Goal: Transaction & Acquisition: Subscribe to service/newsletter

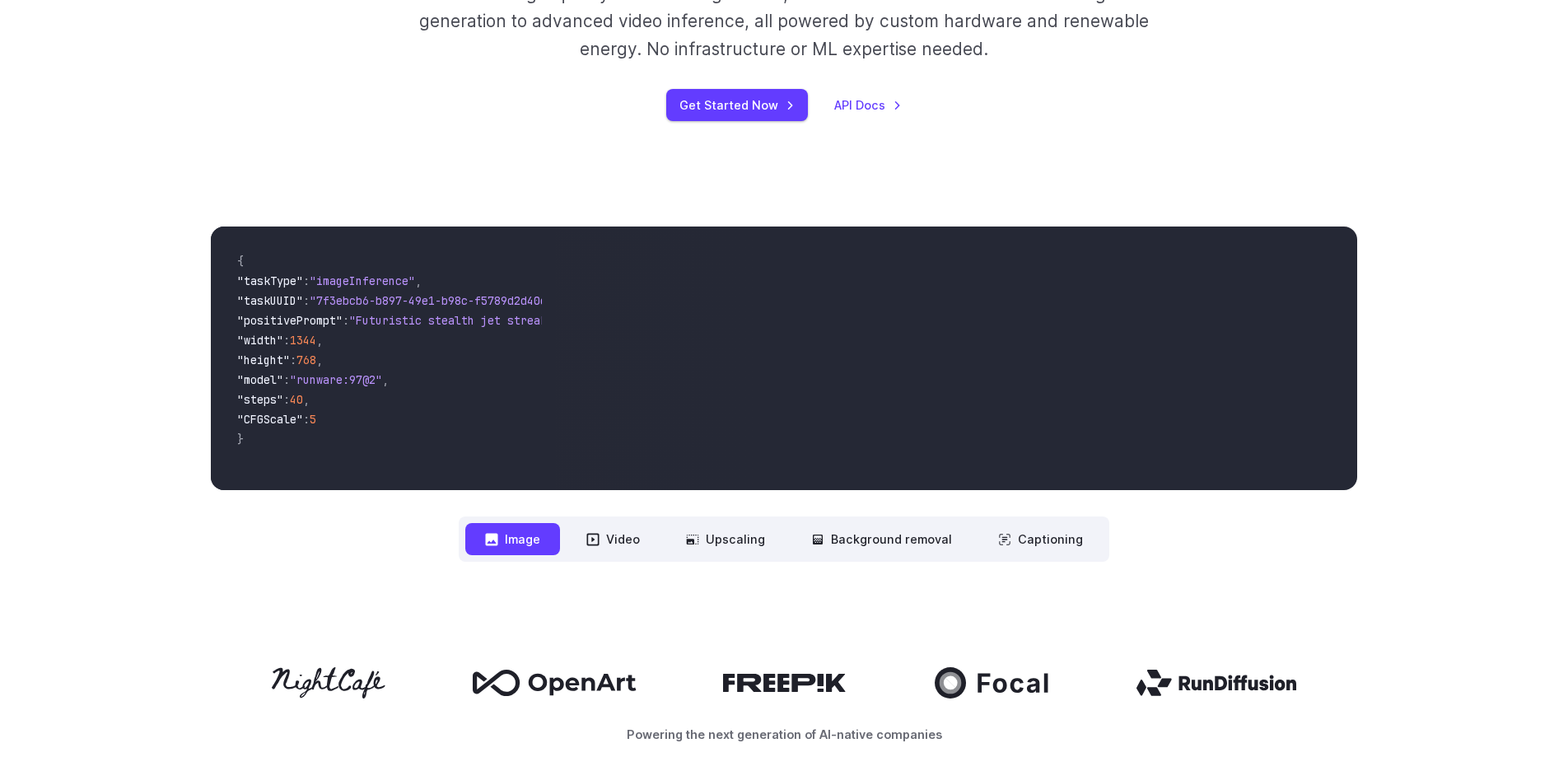
click at [102, 520] on div "**********" at bounding box center [784, 394] width 1568 height 440
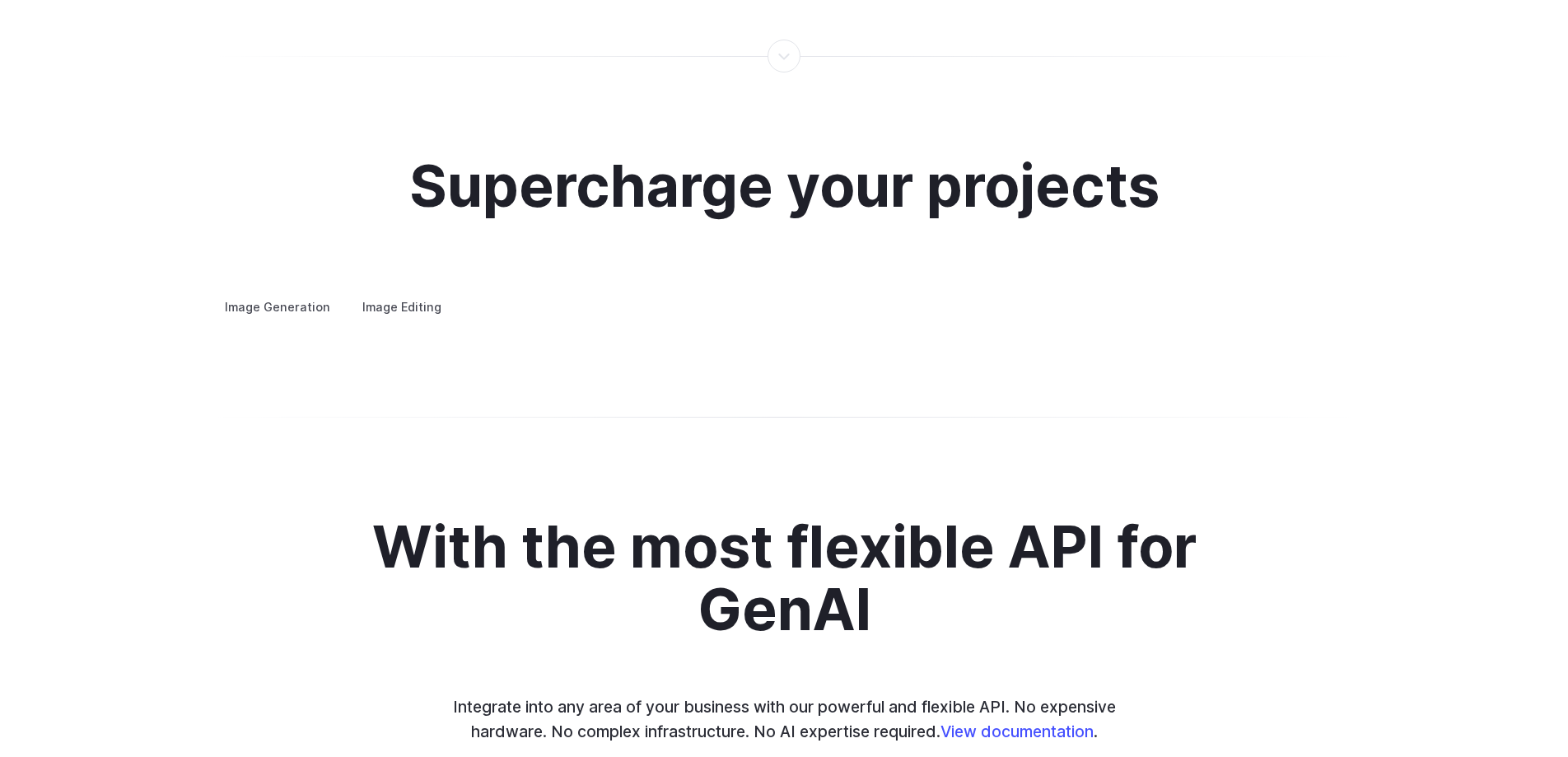
scroll to position [2966, 0]
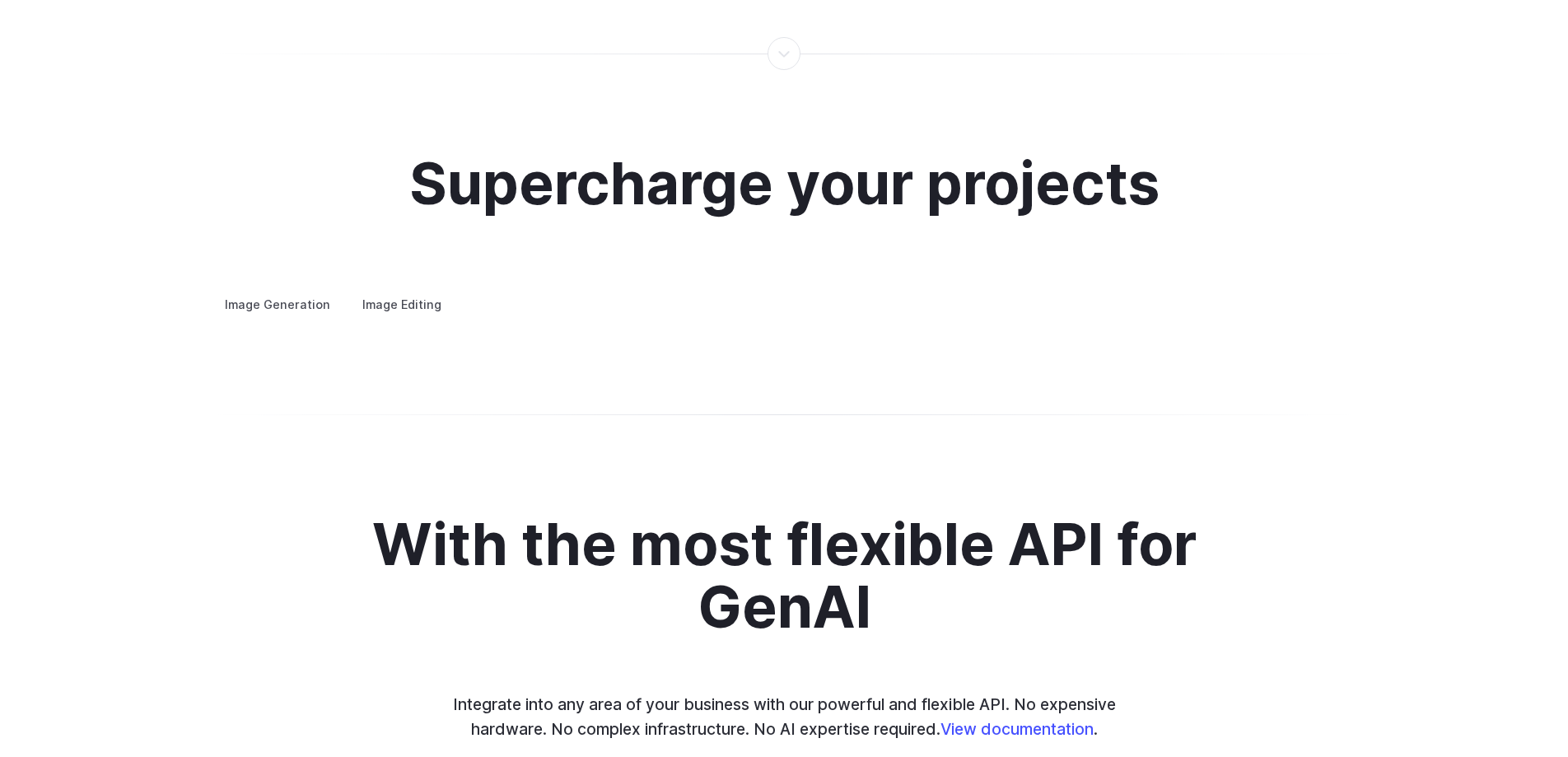
click at [0, 0] on h3 "Concept design" at bounding box center [0, 0] width 0 height 0
click at [0, 0] on h3 "Creative styling" at bounding box center [0, 0] width 0 height 0
click at [0, 0] on h3 "Architecture" at bounding box center [0, 0] width 0 height 0
click at [0, 0] on h3 "Product design" at bounding box center [0, 0] width 0 height 0
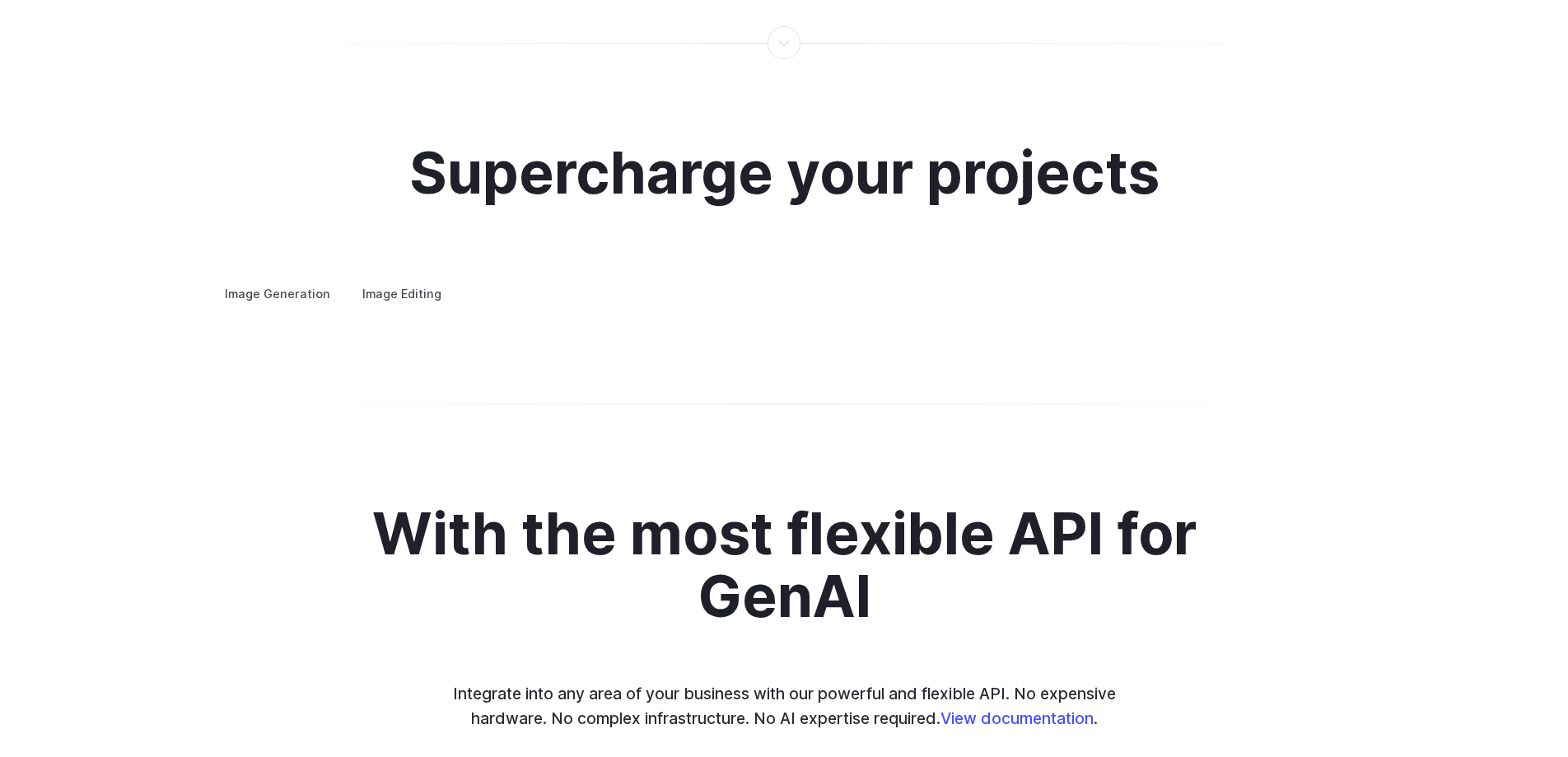
scroll to position [3130, 0]
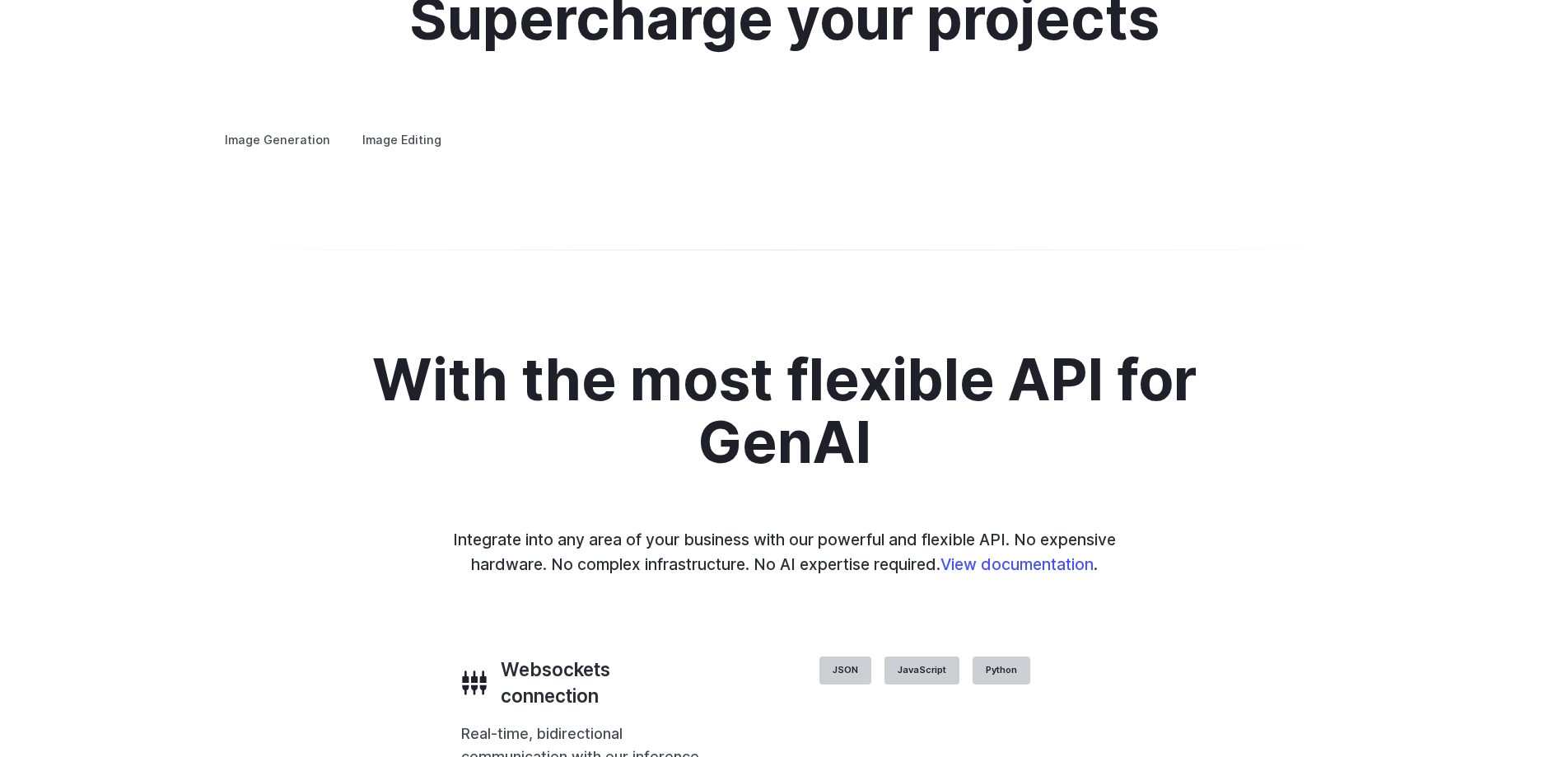
click at [0, 0] on h3 "Personalized assets" at bounding box center [0, 0] width 0 height 0
click at [168, 230] on div "Supercharge your projects Image Generation Image Editing Custom avatars Create …" at bounding box center [784, 69] width 1568 height 322
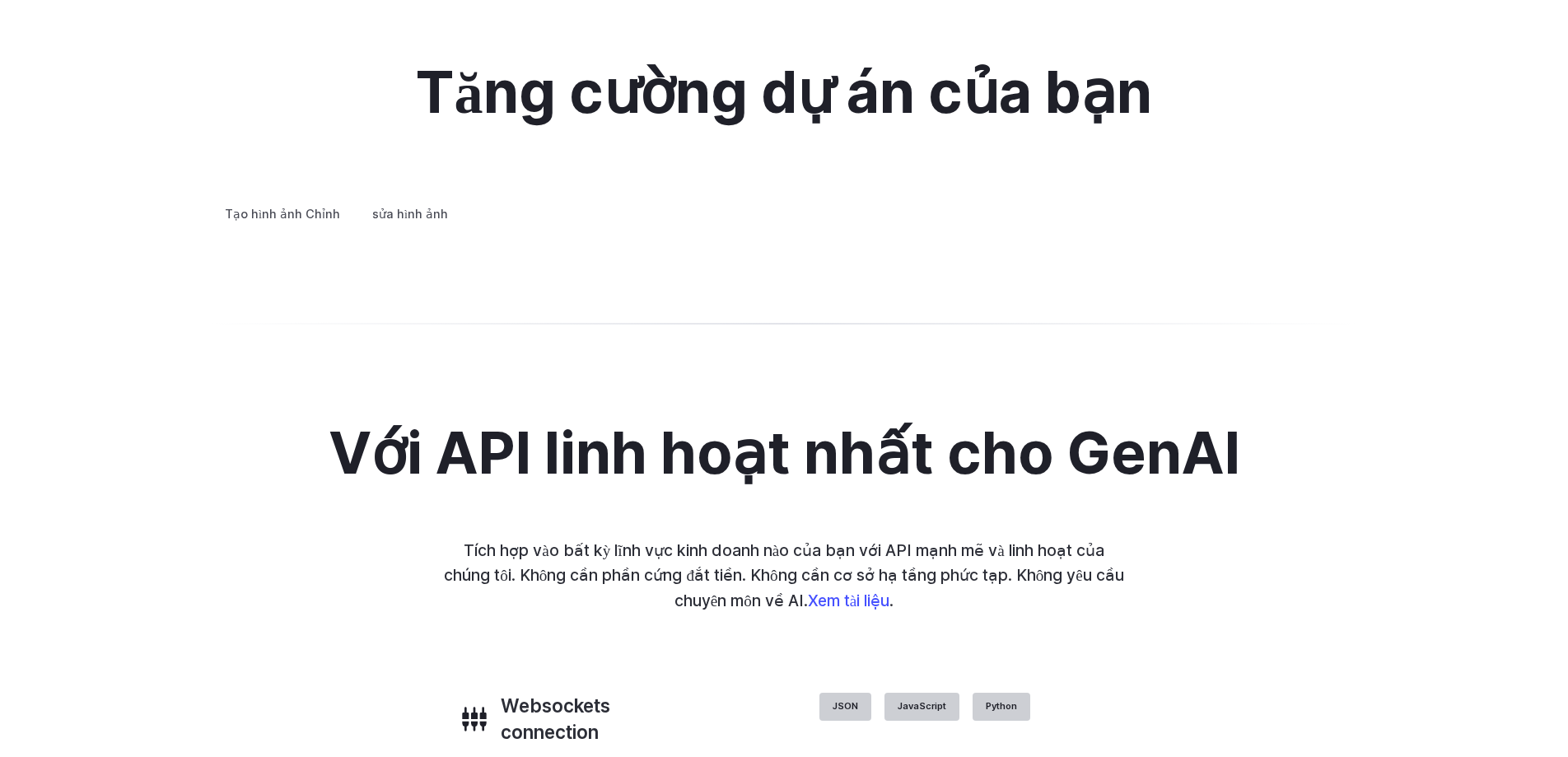
scroll to position [3176, 0]
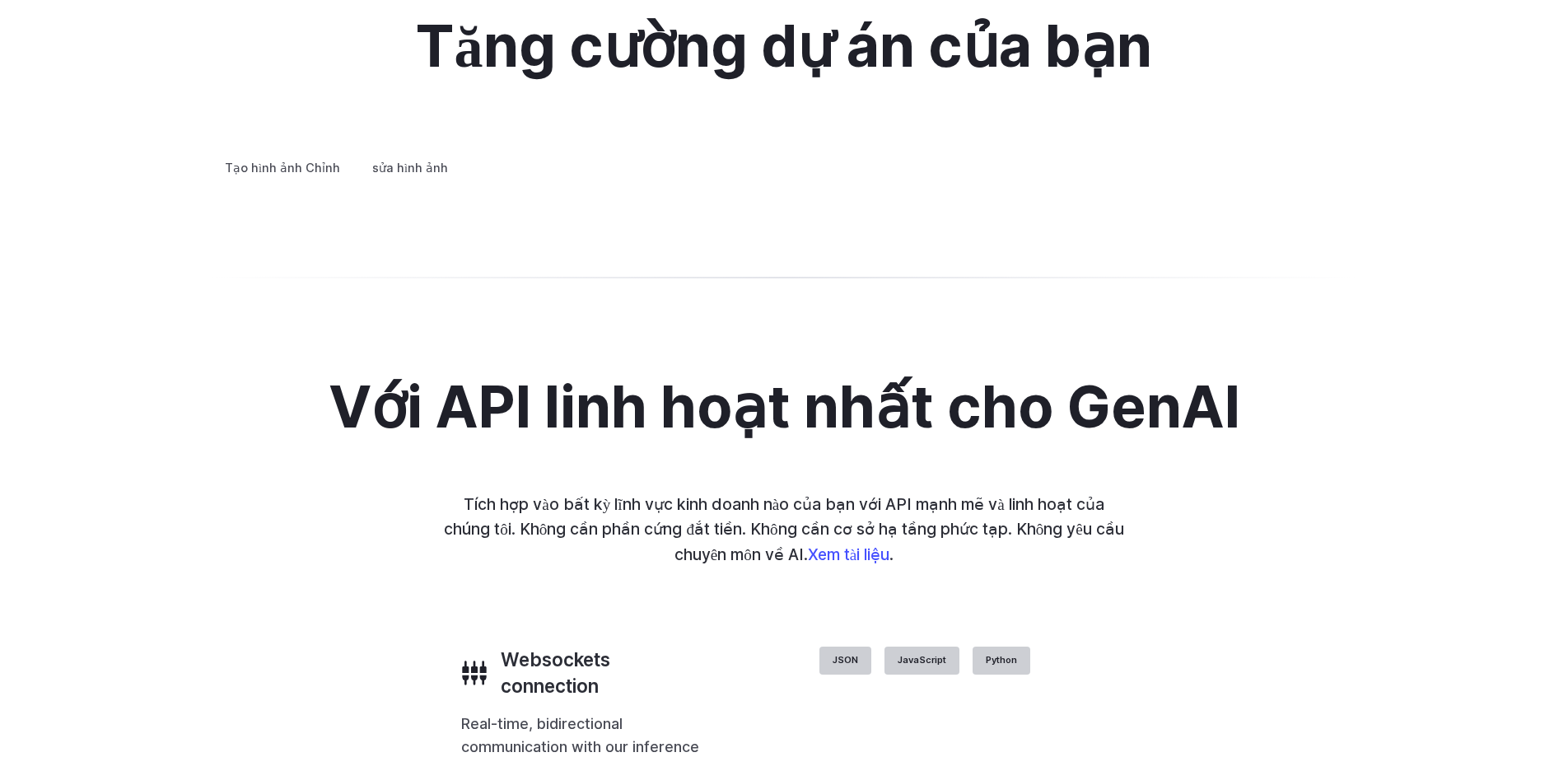
click at [0, 0] on font "Tài sản cá nhân" at bounding box center [0, 0] width 0 height 0
click at [0, 0] on font "Thiết kế sản phẩm" at bounding box center [0, 0] width 0 height 0
click at [0, 0] on summary "Ngành kiến ​​​​trúc" at bounding box center [0, 0] width 0 height 0
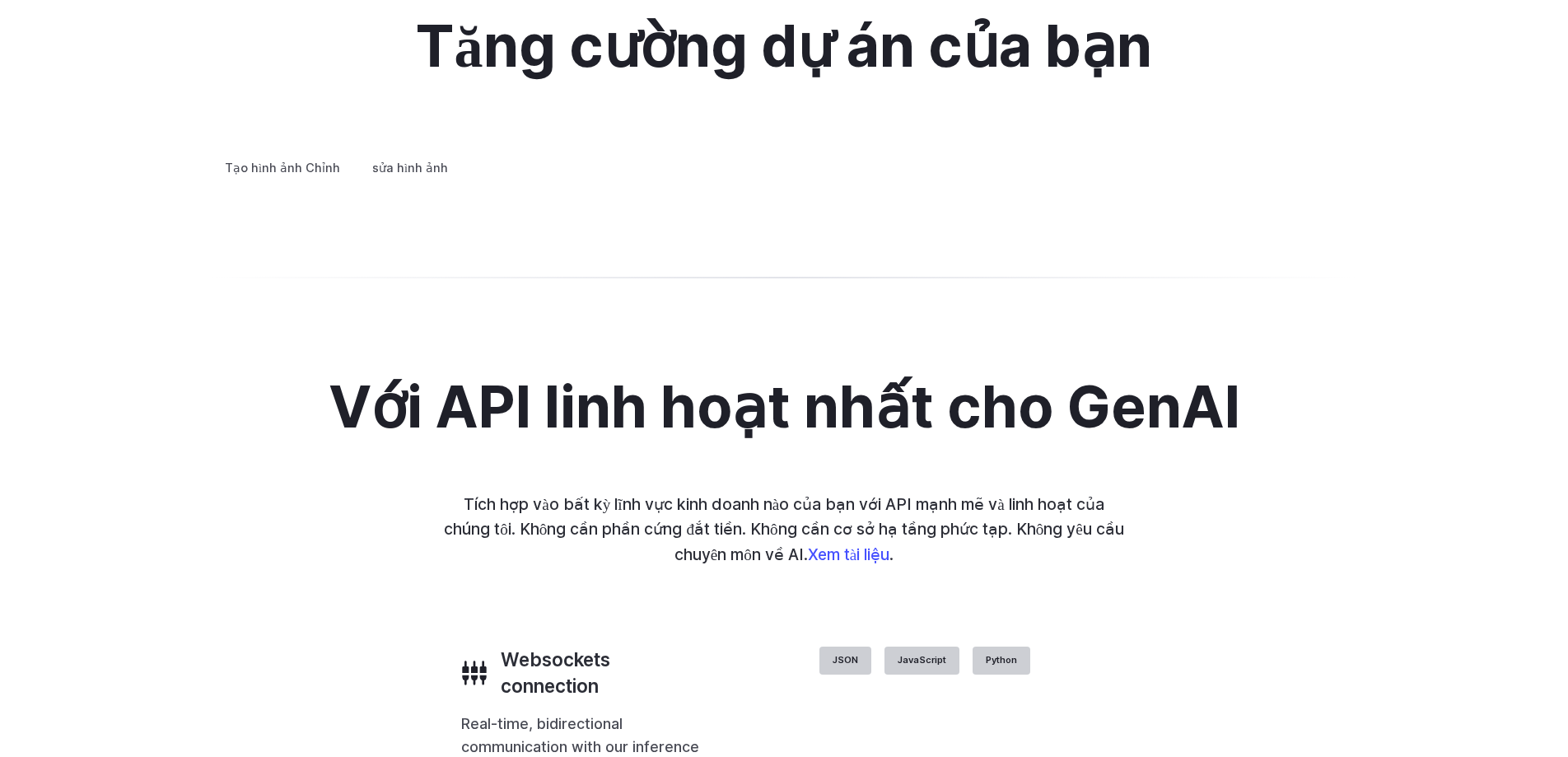
click at [0, 0] on summary "Ngành kiến ​​​​trúc" at bounding box center [0, 0] width 0 height 0
click at [778, 178] on div "Tạo hình ảnh Chỉnh sửa hình ảnh Avatar tùy chỉnh Tạo hình đại diện theo bất kỳ …" at bounding box center [783, 168] width 1146 height 21
click at [0, 0] on summary "Ngành kiến ​​​​trúc" at bounding box center [0, 0] width 0 height 0
click at [0, 0] on details "Phong cách sáng tạo Tạo ra những hình ảnh vui nhộn, độc đáo mà không cần chỉnh …" at bounding box center [0, 0] width 0 height 0
click at [0, 0] on summary "Phong cách sáng tạo" at bounding box center [0, 0] width 0 height 0
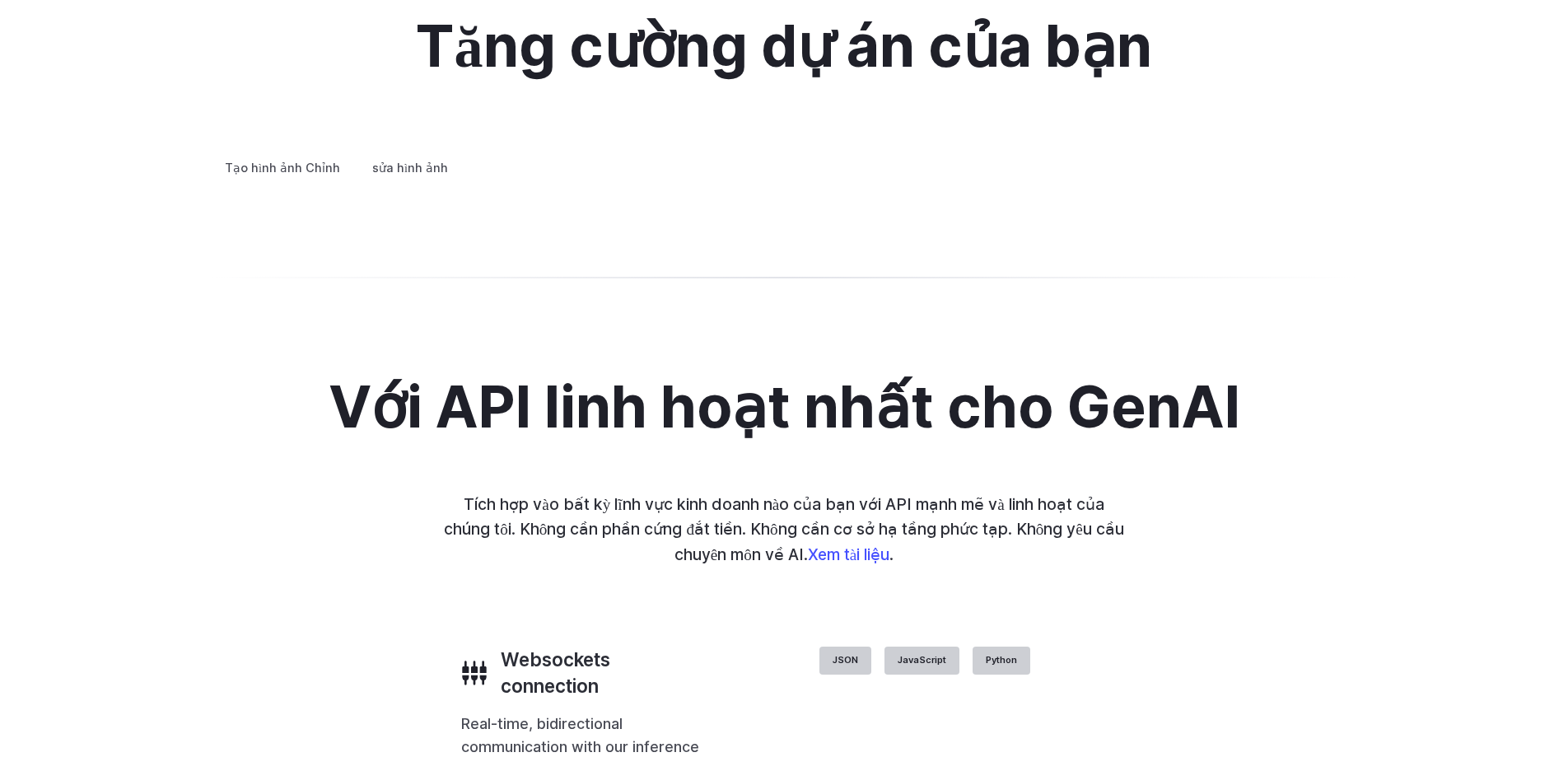
click at [0, 0] on summary "Thiết kế ý tưởng" at bounding box center [0, 0] width 0 height 0
click at [0, 0] on summary "Avatar tùy chỉnh" at bounding box center [0, 0] width 0 height 0
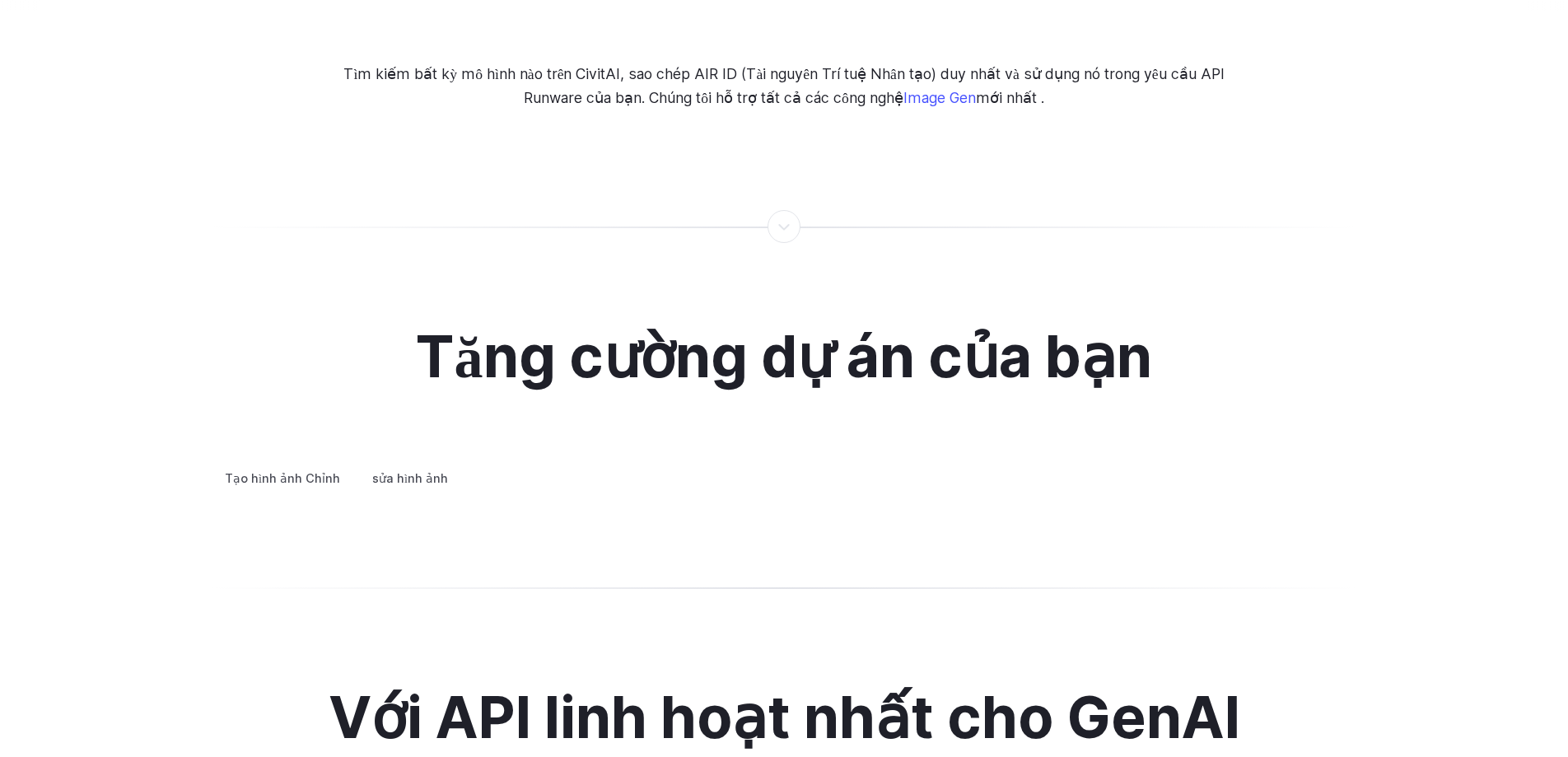
scroll to position [3093, 0]
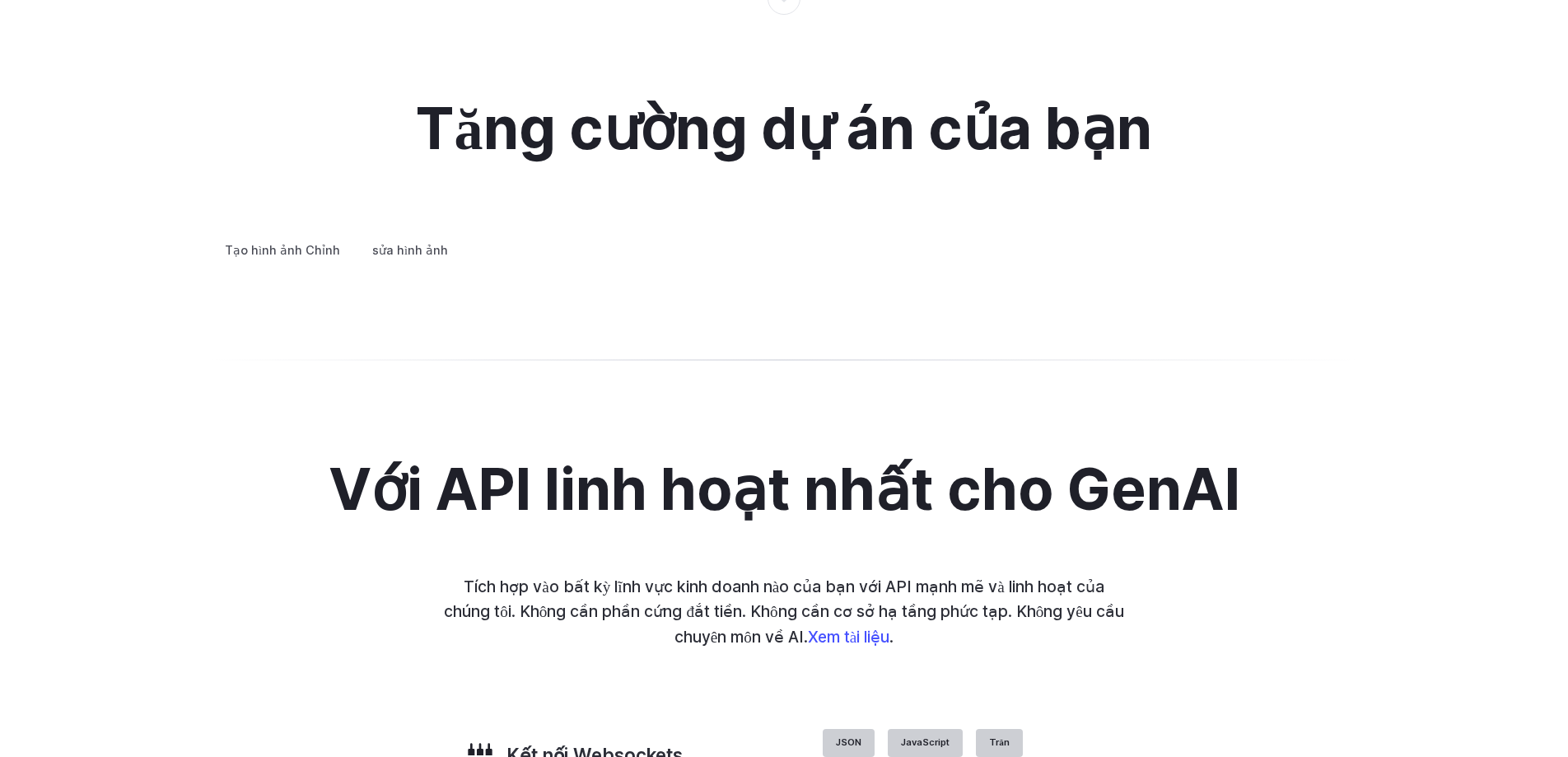
click at [0, 0] on summary "Thiết kế ý tưởng" at bounding box center [0, 0] width 0 height 0
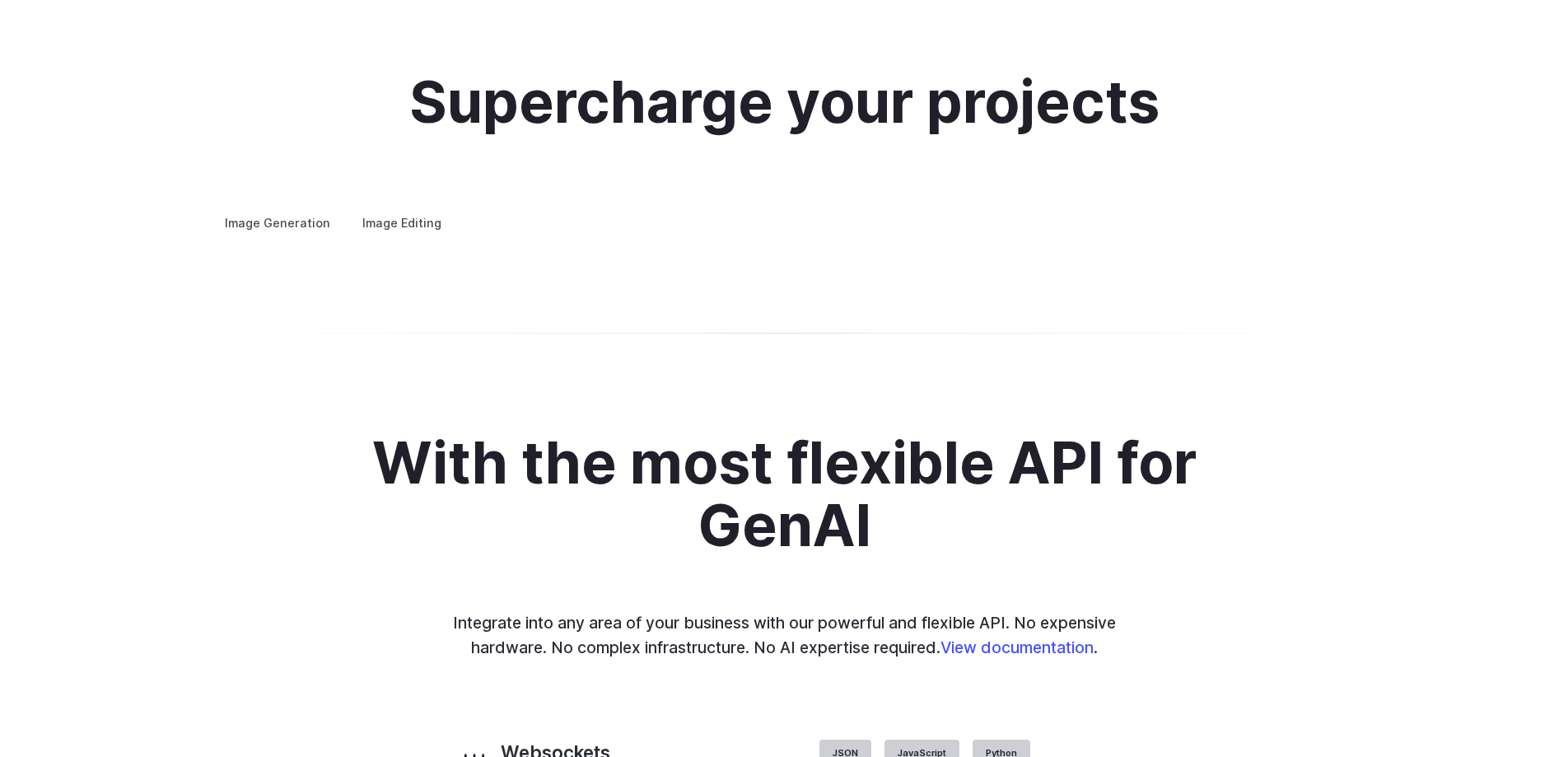
click at [0, 313] on div "Supercharge your projects Image Generation Image Editing Custom avatars Create …" at bounding box center [784, 153] width 1568 height 322
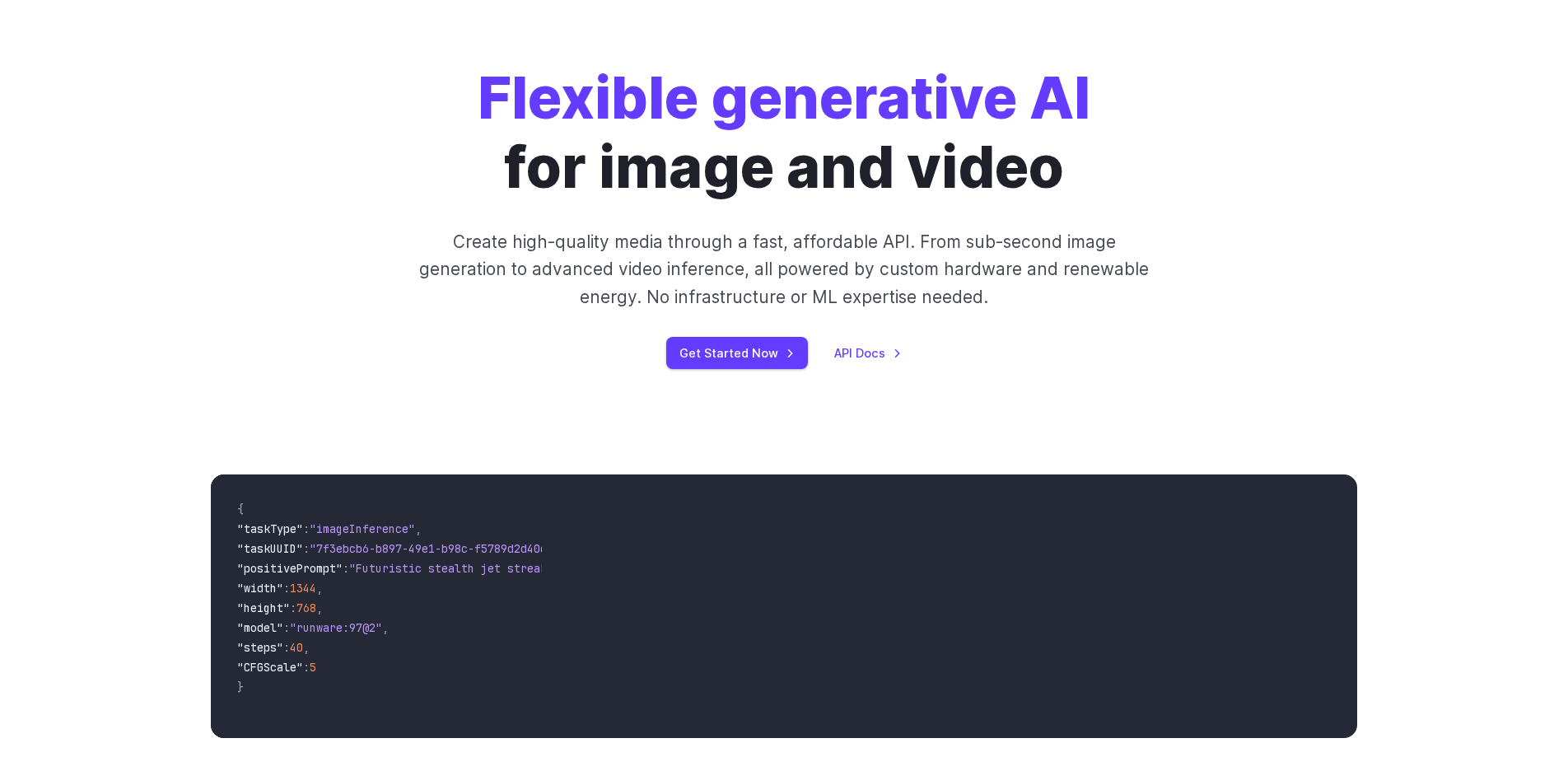
scroll to position [0, 0]
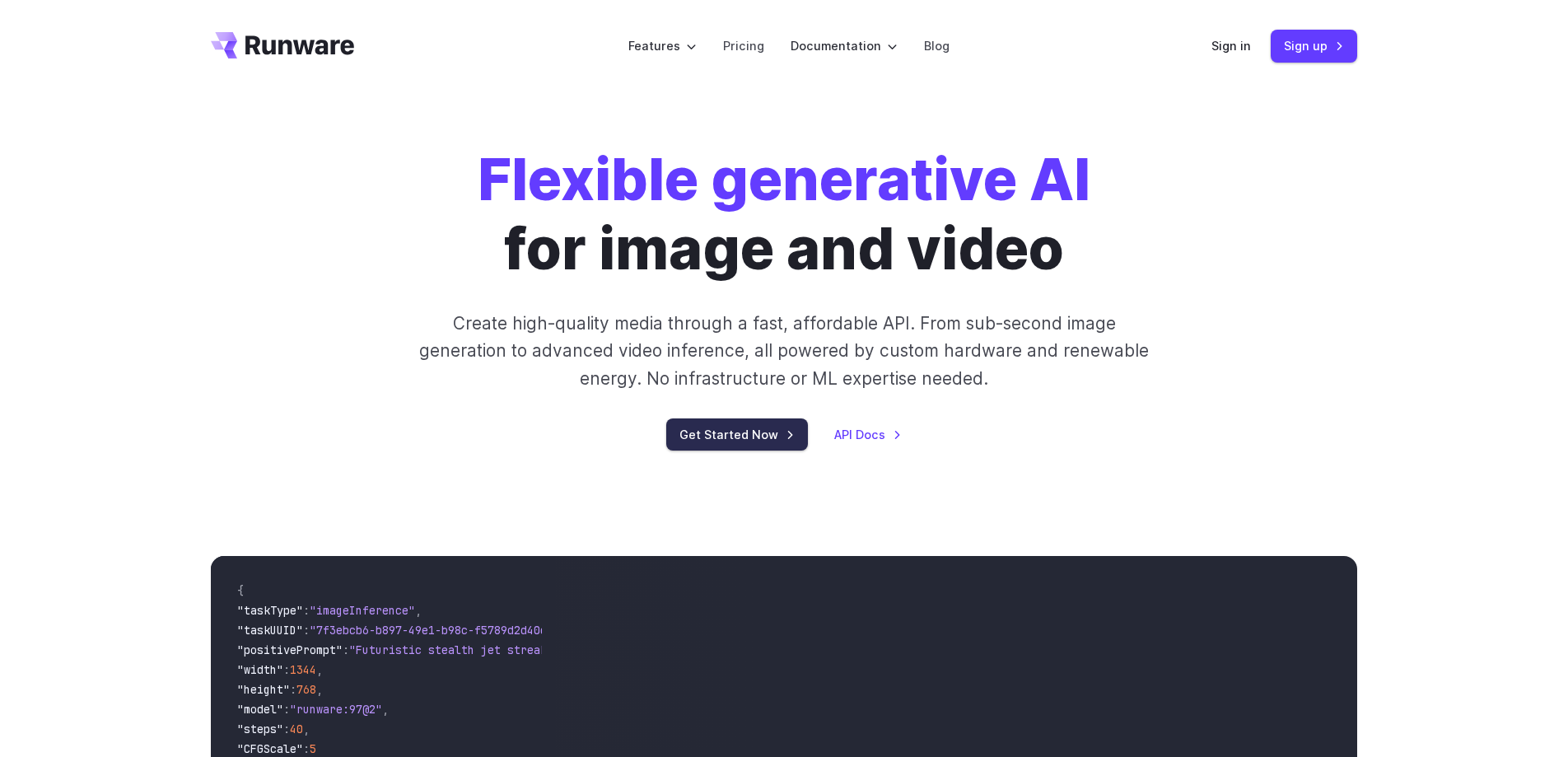
click at [730, 435] on link "Get Started Now" at bounding box center [736, 434] width 141 height 32
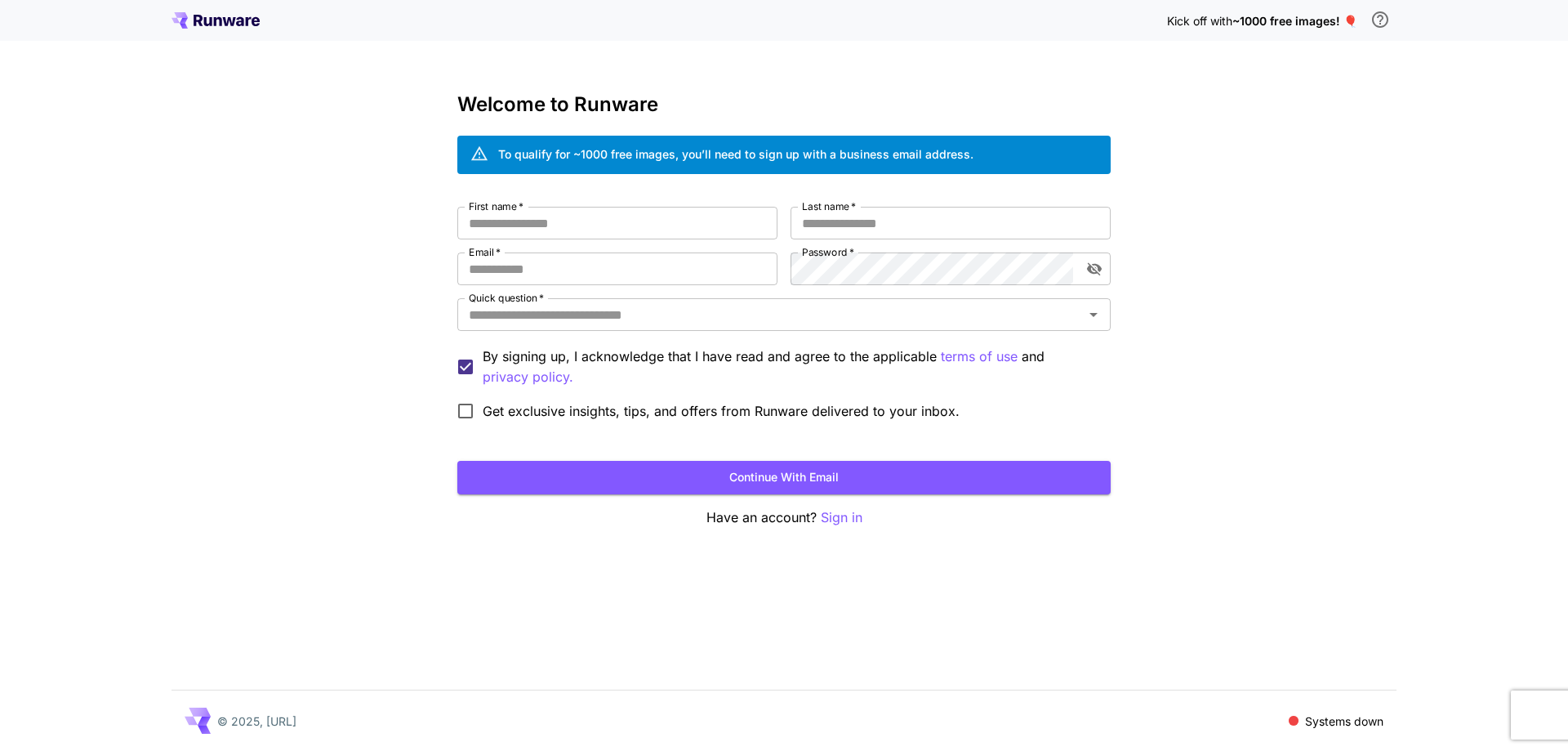
click at [253, 372] on div "Kick off with ~1000 free images! 🎈 Welcome to Runware To qualify for ~1000 free…" at bounding box center [784, 375] width 1568 height 751
